Goal: Check status: Check status

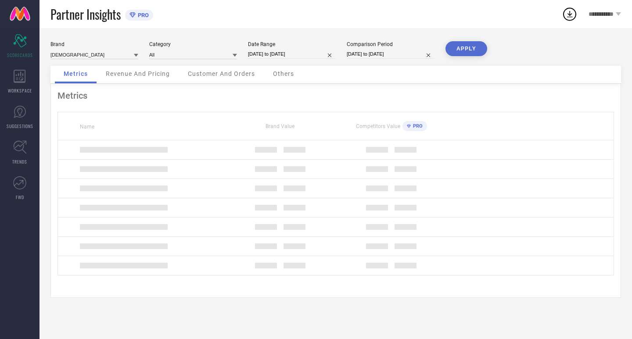
click at [289, 55] on input "[DATE] to [DATE]" at bounding box center [292, 54] width 88 height 9
select select "6"
select select "2025"
select select "7"
select select "2025"
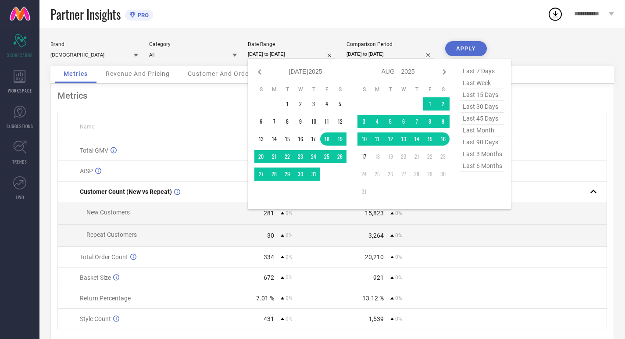
click at [474, 107] on span "last 30 days" at bounding box center [483, 107] width 44 height 12
type input "[DATE] to [DATE]"
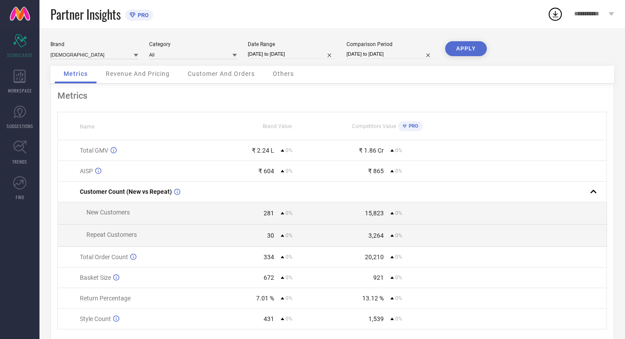
click at [384, 53] on input "[DATE] to [DATE]" at bounding box center [391, 54] width 88 height 9
select select "6"
select select "2025"
select select "7"
select select "2025"
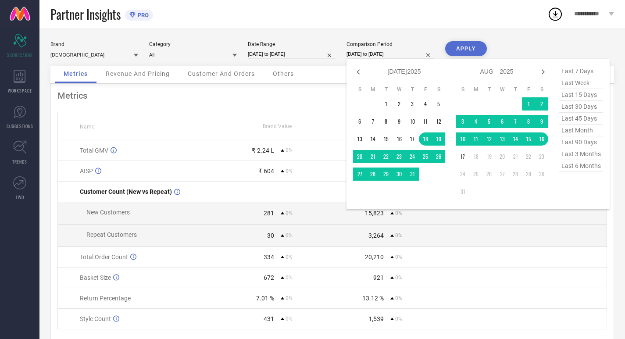
click at [585, 104] on span "last 30 days" at bounding box center [581, 107] width 44 height 12
type input "[DATE] to [DATE]"
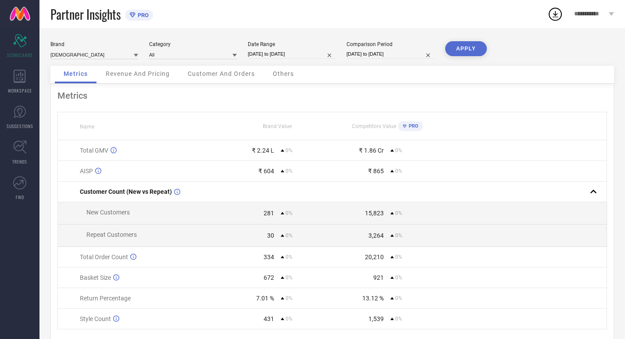
click at [473, 52] on button "APPLY" at bounding box center [466, 48] width 42 height 15
click at [138, 75] on span "Revenue And Pricing" at bounding box center [138, 73] width 64 height 7
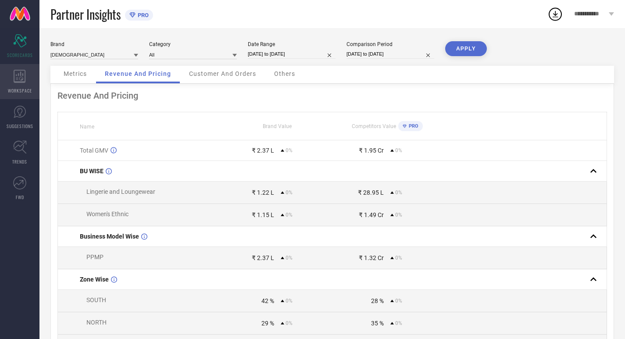
click at [16, 85] on div "WORKSPACE" at bounding box center [19, 81] width 39 height 35
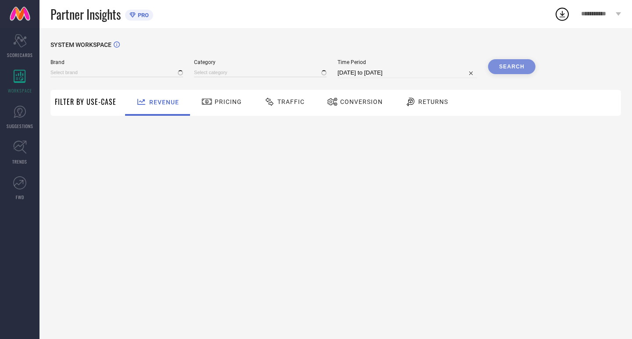
type input "[DEMOGRAPHIC_DATA]"
type input "All"
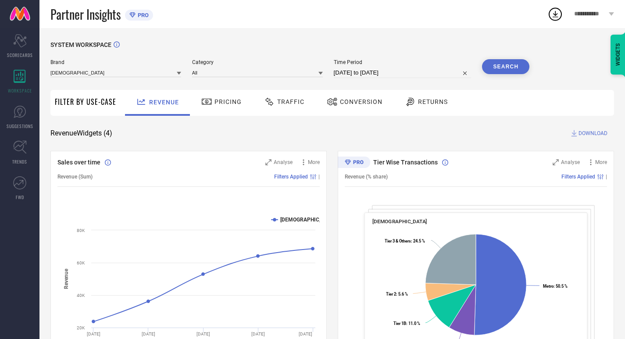
click at [212, 103] on div at bounding box center [207, 102] width 13 height 11
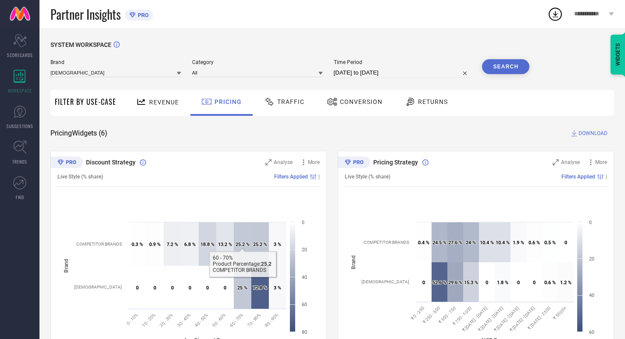
click at [273, 105] on icon at bounding box center [269, 102] width 11 height 11
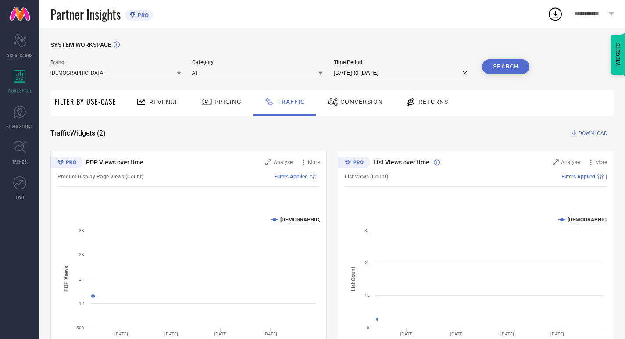
scroll to position [45, 0]
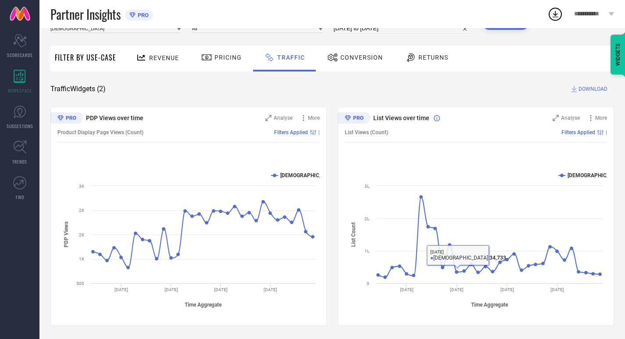
click at [337, 57] on div at bounding box center [333, 57] width 13 height 11
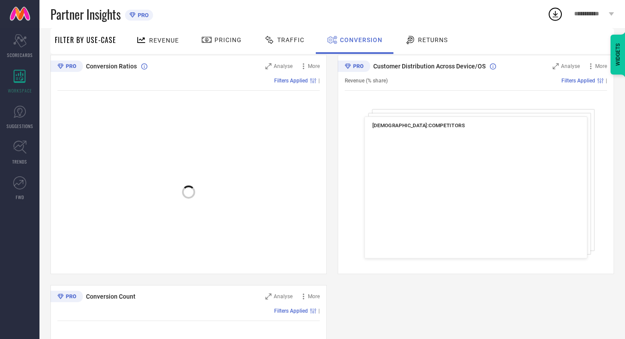
scroll to position [122, 0]
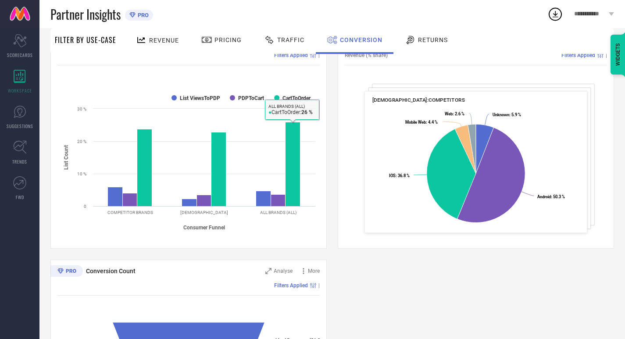
click at [413, 61] on div "Revenue (% share) Filters Applied |" at bounding box center [476, 55] width 262 height 20
click at [414, 49] on div "Returns" at bounding box center [426, 41] width 65 height 26
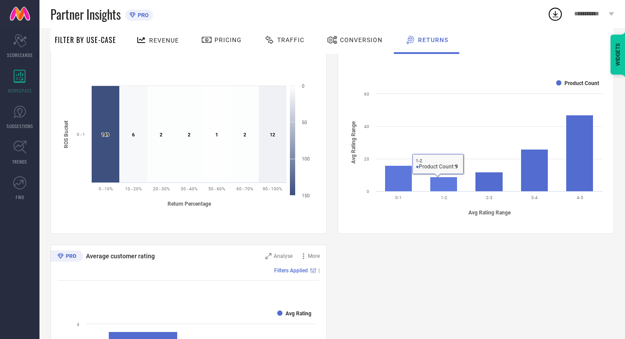
scroll to position [505, 0]
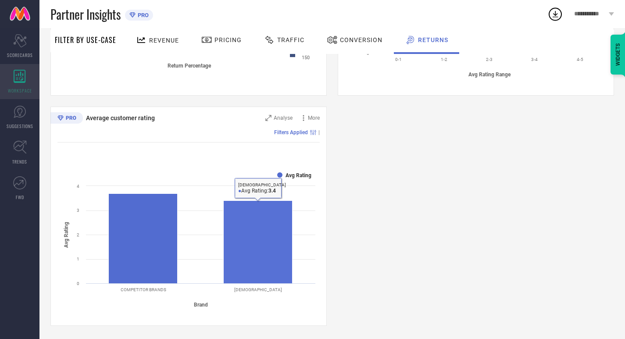
click at [11, 84] on div "WORKSPACE" at bounding box center [19, 81] width 39 height 35
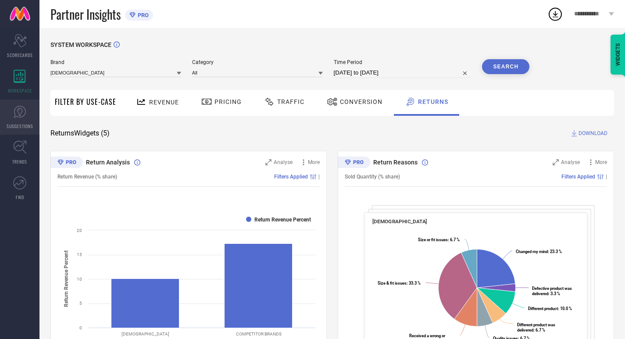
click at [14, 102] on link "SUGGESTIONS" at bounding box center [19, 117] width 39 height 35
